Goal: Task Accomplishment & Management: Manage account settings

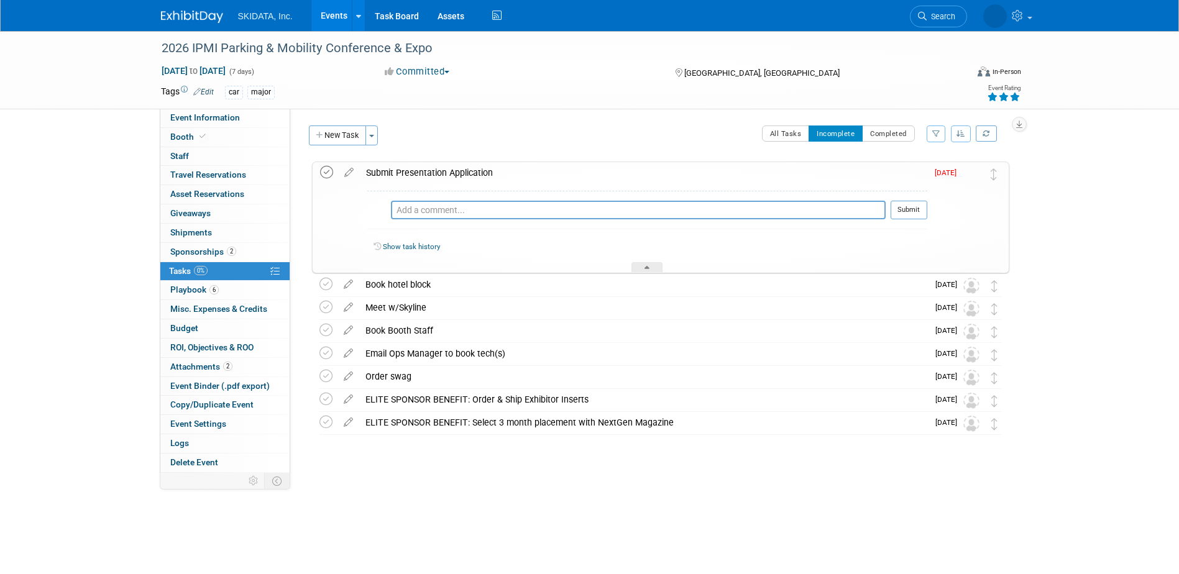
click at [327, 170] on icon at bounding box center [326, 172] width 13 height 13
